Goal: Find specific fact: Find specific fact

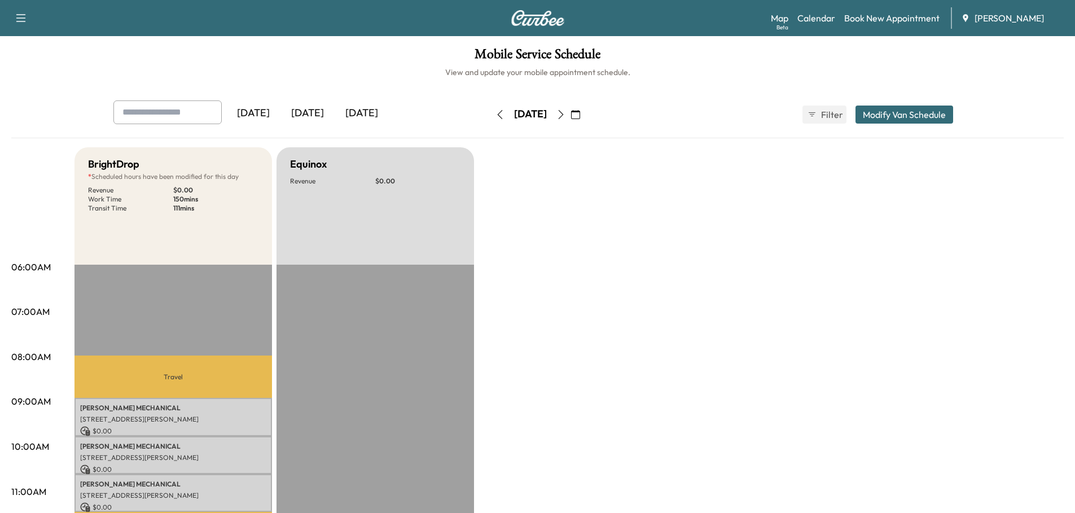
click at [306, 110] on div "[DATE]" at bounding box center [307, 113] width 54 height 26
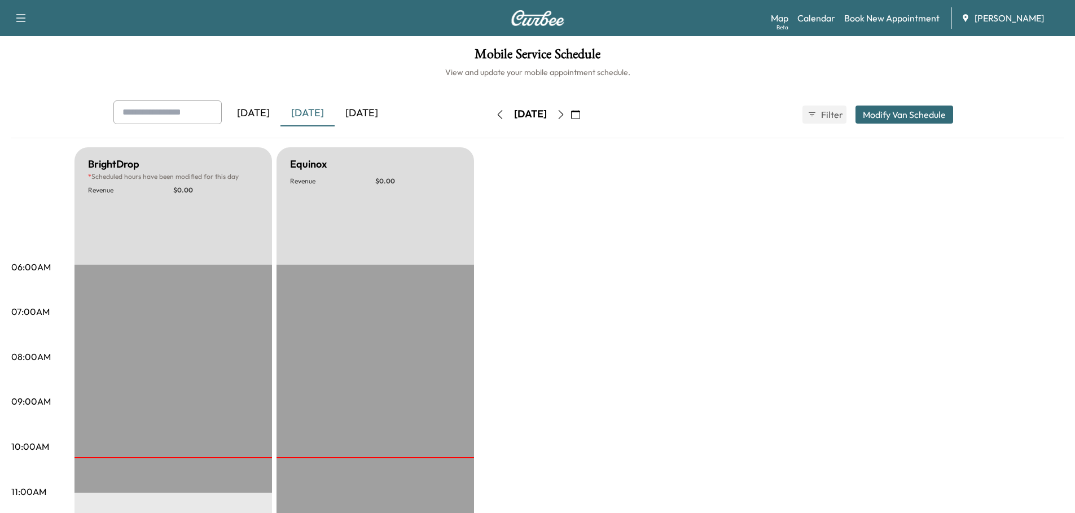
click at [565, 117] on icon "button" at bounding box center [560, 114] width 9 height 9
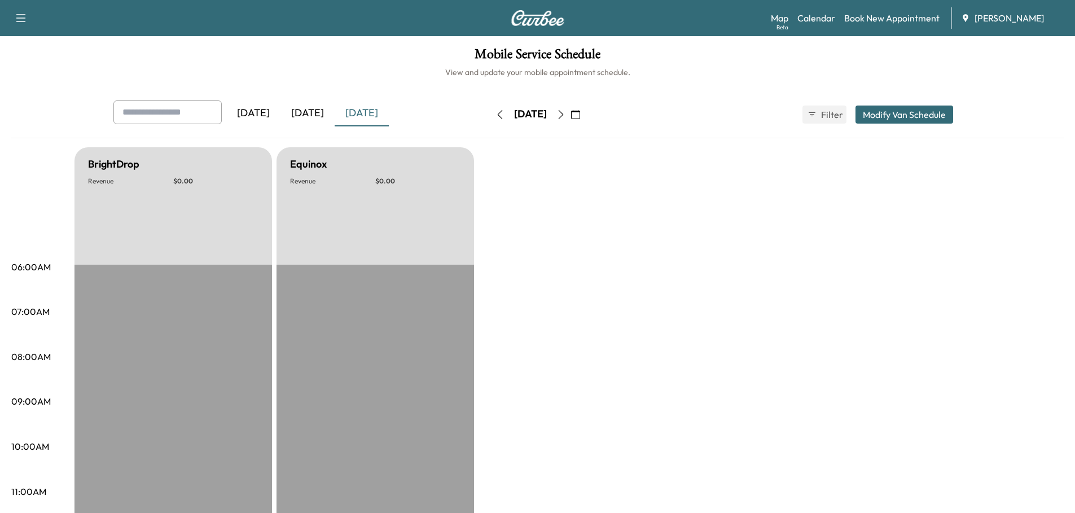
click at [565, 114] on icon "button" at bounding box center [560, 114] width 9 height 9
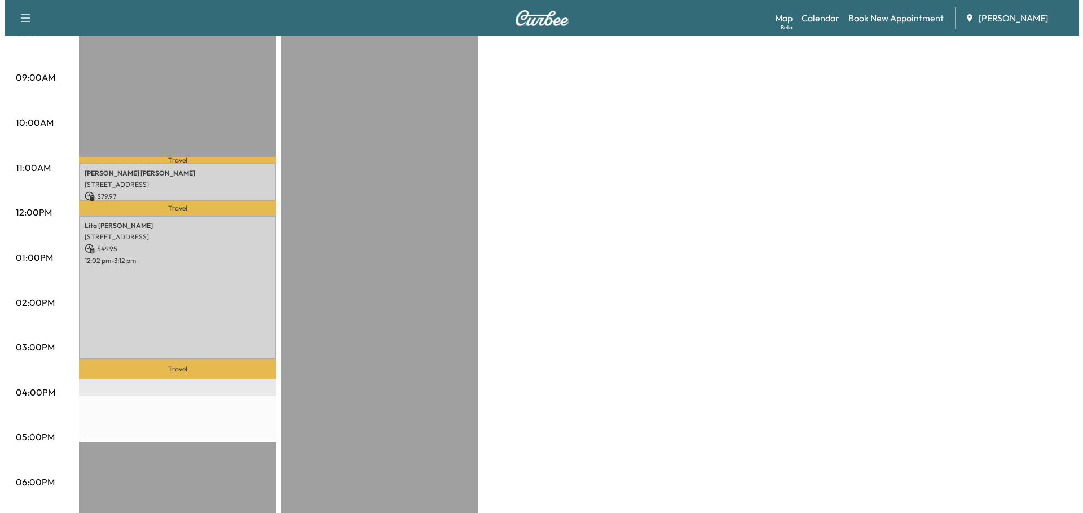
scroll to position [339, 0]
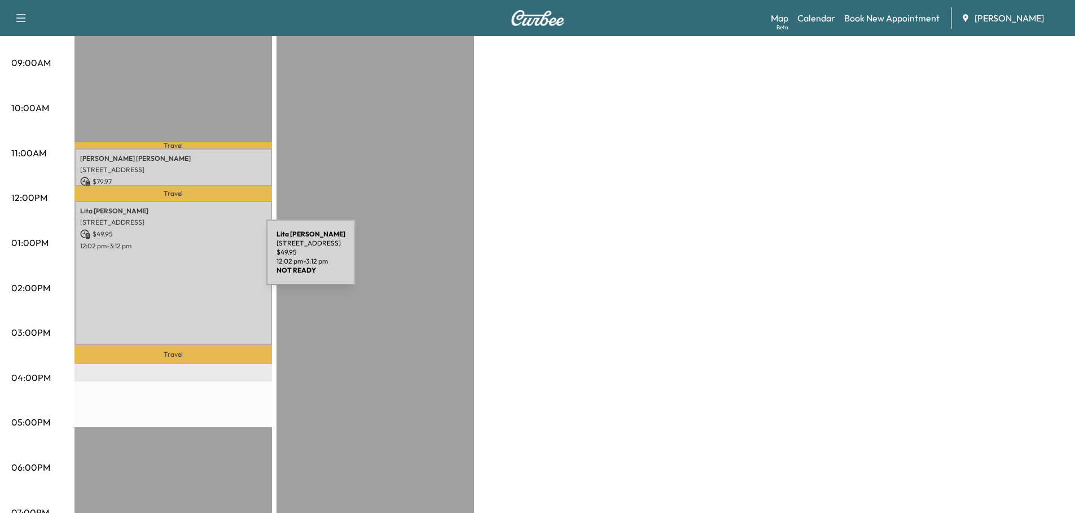
click at [182, 259] on div "[PERSON_NAME] [STREET_ADDRESS] $ 49.95 12:02 pm - 3:12 pm" at bounding box center [173, 273] width 198 height 144
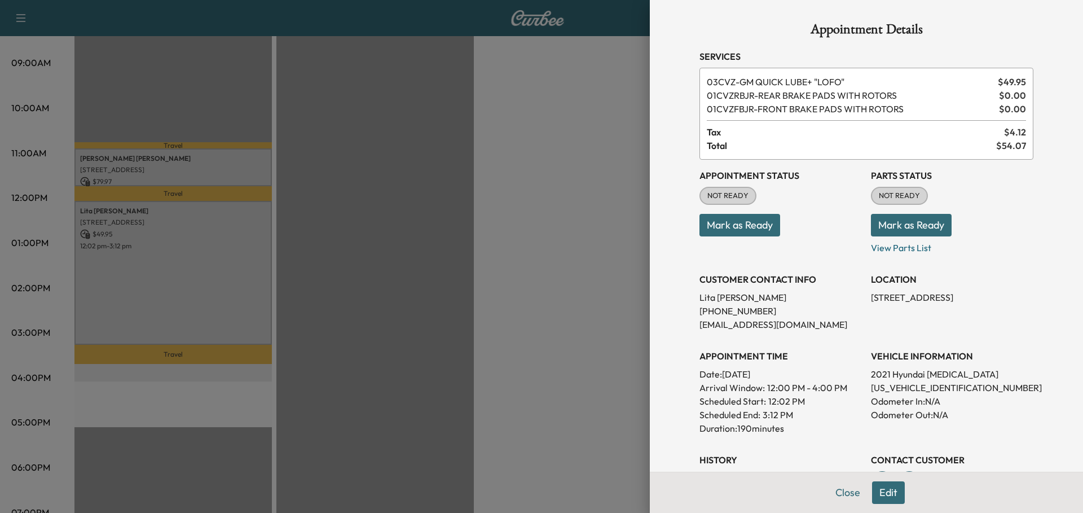
click at [922, 387] on p "[US_VEHICLE_IDENTIFICATION_NUMBER]" at bounding box center [952, 388] width 163 height 14
copy p "[US_VEHICLE_IDENTIFICATION_NUMBER]"
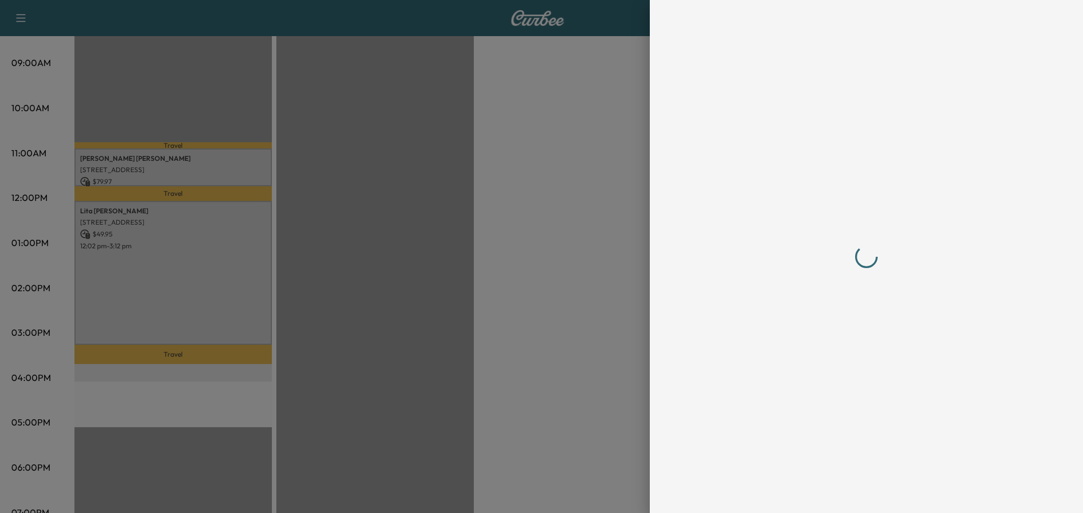
scroll to position [0, 0]
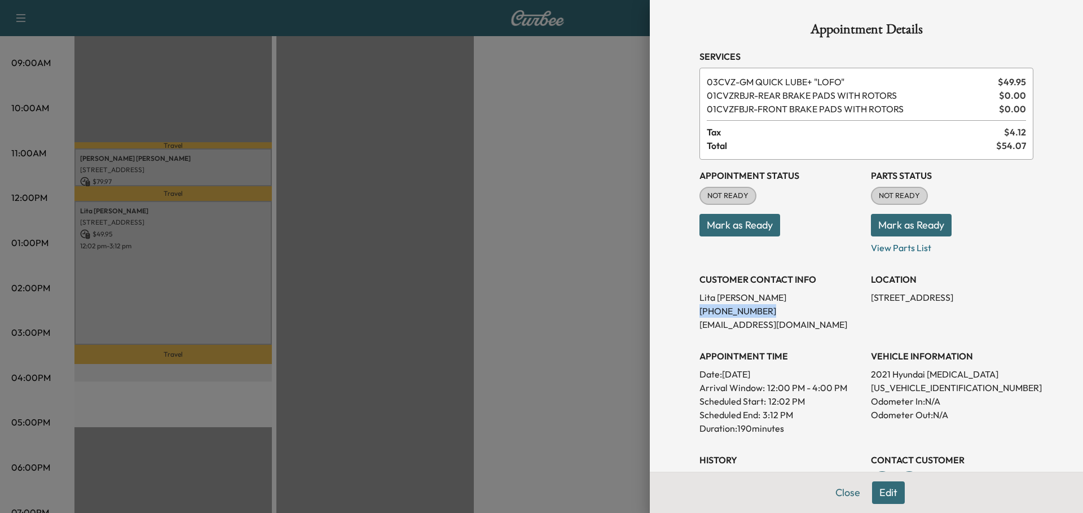
drag, startPoint x: 744, startPoint y: 313, endPoint x: 684, endPoint y: 314, distance: 59.8
click at [686, 314] on div "Appointment Details Services 03CVZ - GM QUICK LUBE+ "LOFO" $ 49.95 01CVZRBJR - …" at bounding box center [866, 319] width 361 height 638
copy p "[PHONE_NUMBER]"
drag, startPoint x: 863, startPoint y: 299, endPoint x: 940, endPoint y: 301, distance: 77.3
click at [940, 301] on p "[STREET_ADDRESS]" at bounding box center [952, 298] width 163 height 14
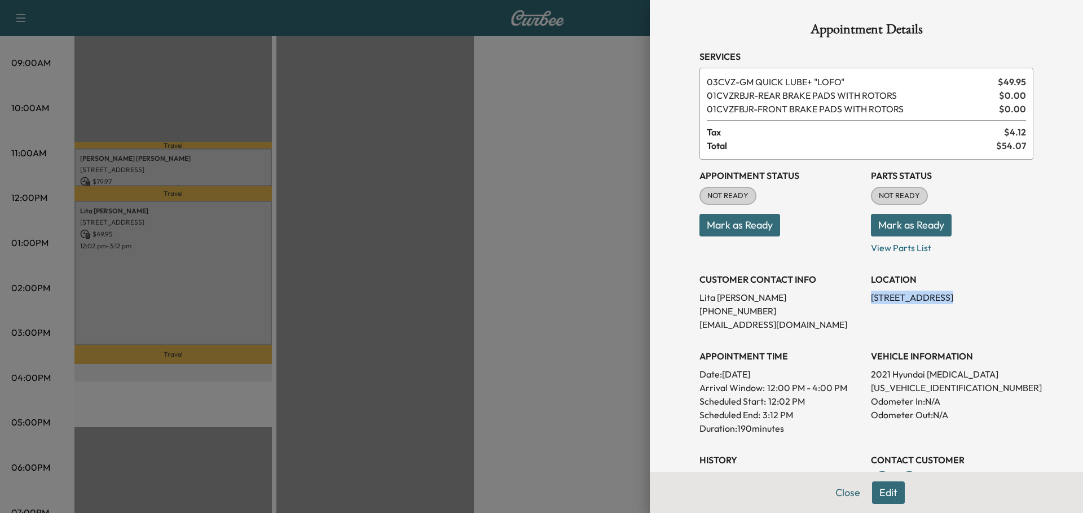
copy p "[STREET_ADDRESS]"
drag, startPoint x: 744, startPoint y: 310, endPoint x: 690, endPoint y: 308, distance: 54.8
click at [690, 308] on div "Appointment Details Services 03CVZ - GM QUICK LUBE+ "LOFO" $ 49.95 01CVZRBJR - …" at bounding box center [866, 319] width 361 height 638
copy p "[PHONE_NUMBER]"
drag, startPoint x: 774, startPoint y: 325, endPoint x: 687, endPoint y: 330, distance: 87.1
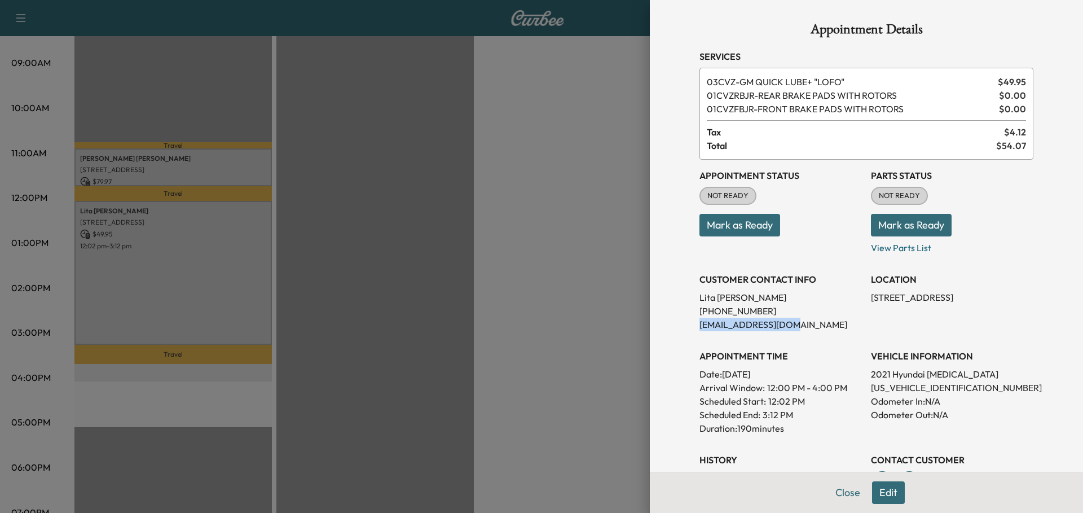
click at [687, 330] on div "Appointment Details Services 03CVZ - GM QUICK LUBE+ "LOFO" $ 49.95 01CVZRBJR - …" at bounding box center [866, 319] width 361 height 638
copy p "[EMAIL_ADDRESS][DOMAIN_NAME]"
click at [838, 493] on button "Close" at bounding box center [848, 492] width 40 height 23
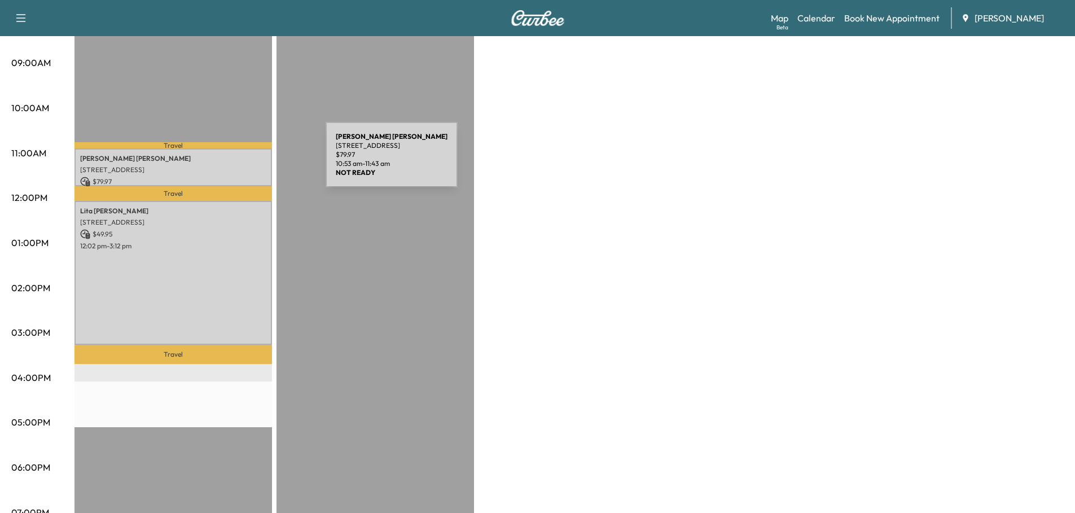
click at [241, 161] on div "[PERSON_NAME] [STREET_ADDRESS] $ 79.97 10:53 am - 11:43 am" at bounding box center [173, 167] width 198 height 38
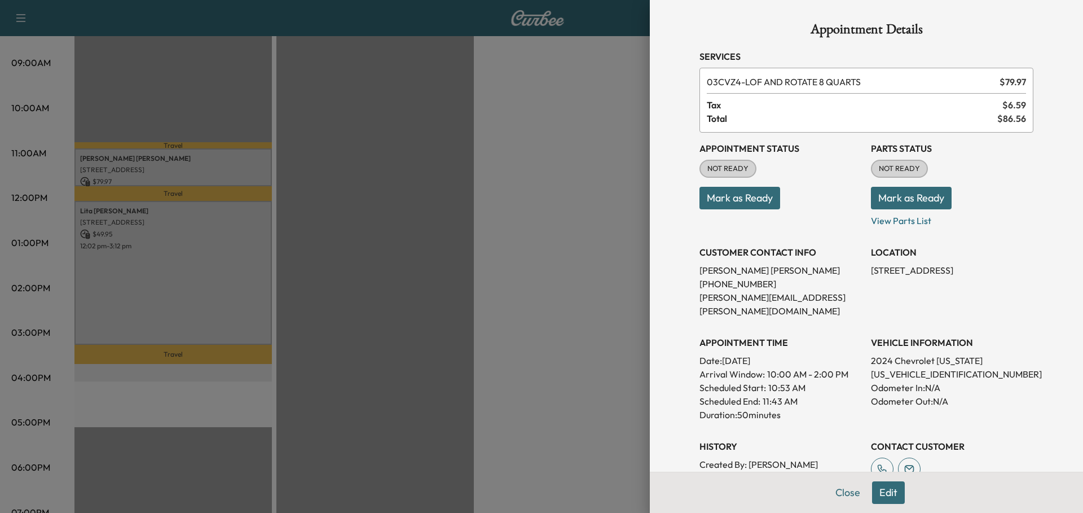
click at [200, 245] on div at bounding box center [541, 256] width 1083 height 513
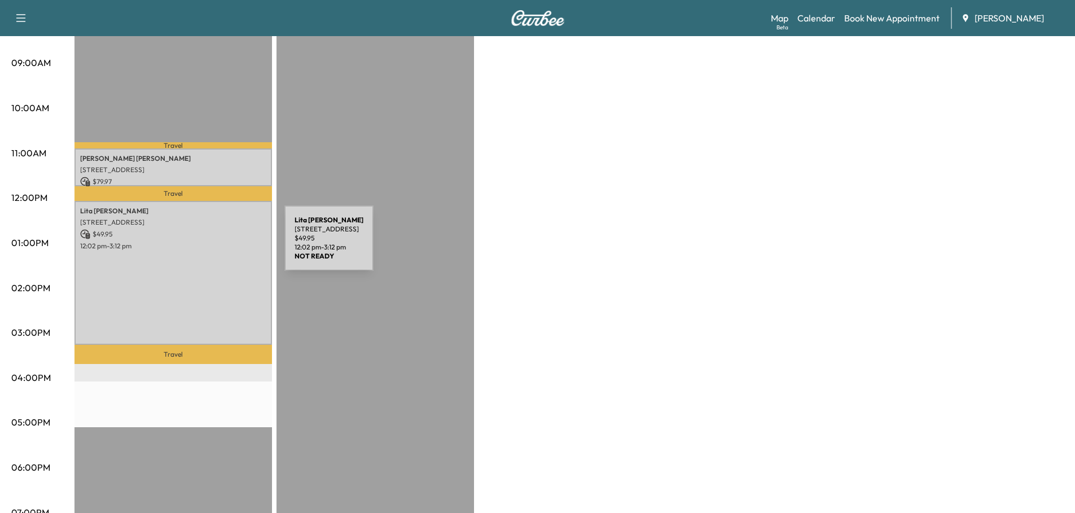
click at [200, 245] on p "12:02 pm - 3:12 pm" at bounding box center [173, 246] width 186 height 9
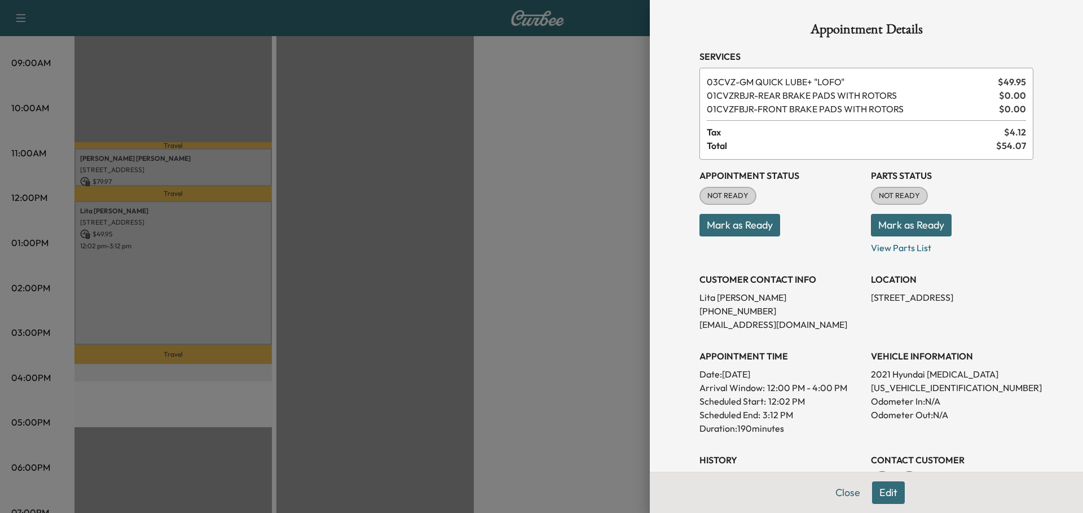
click at [200, 245] on div at bounding box center [541, 256] width 1083 height 513
